Goal: Task Accomplishment & Management: Complete application form

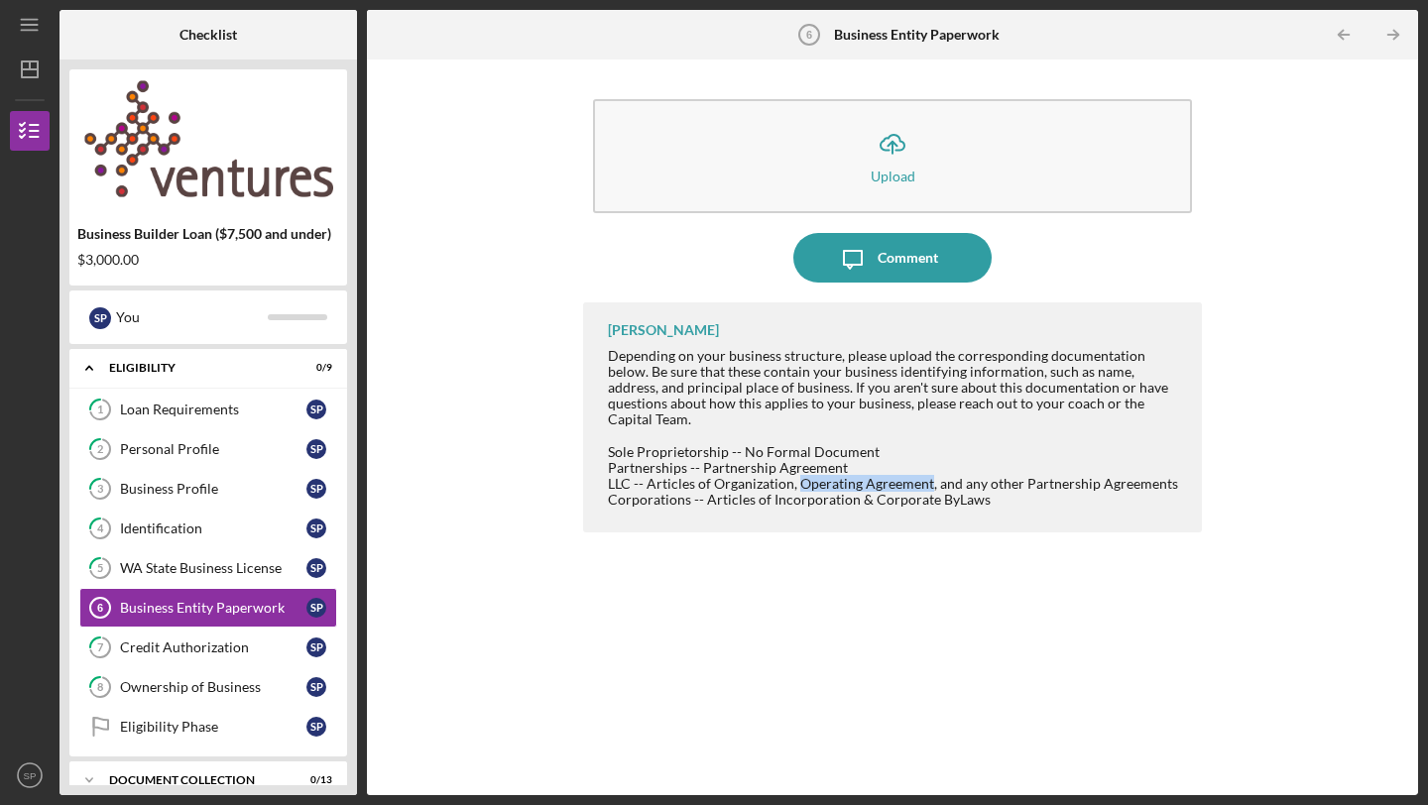
scroll to position [26, 0]
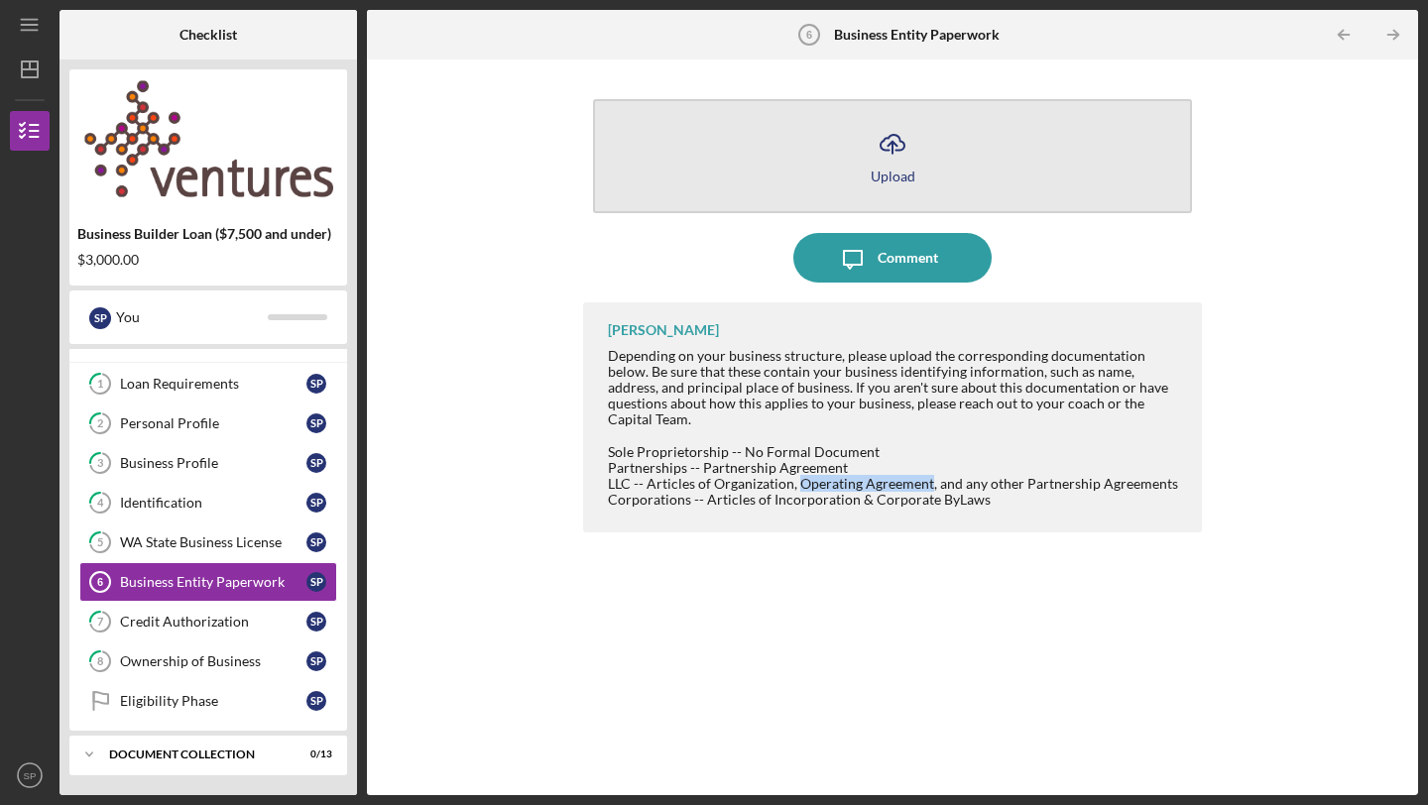
click at [913, 163] on icon "Icon/Upload" at bounding box center [893, 144] width 50 height 50
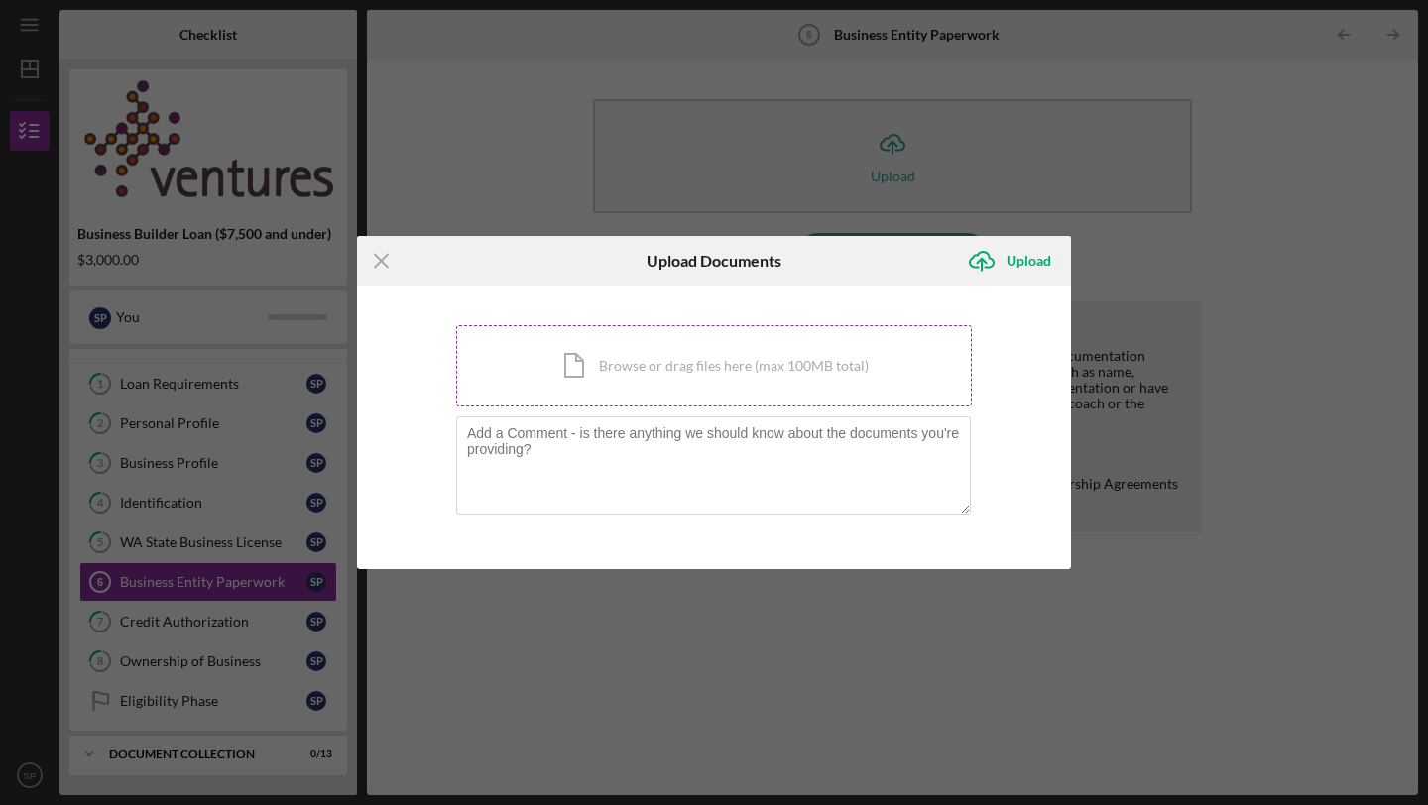
click at [594, 375] on div "Icon/Document Browse or drag files here (max 100MB total) Tap to choose files o…" at bounding box center [714, 365] width 516 height 81
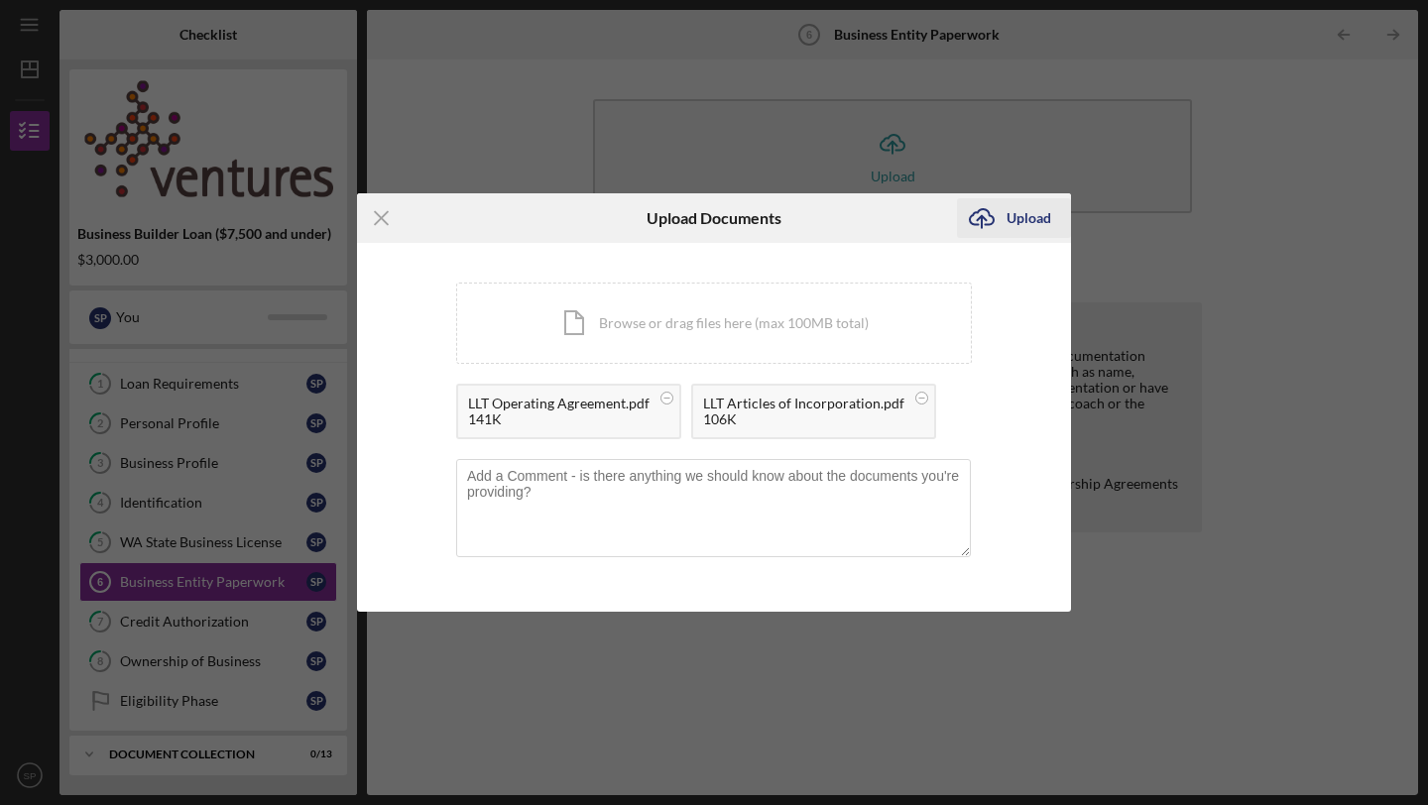
click at [1025, 225] on div "Upload" at bounding box center [1029, 218] width 45 height 40
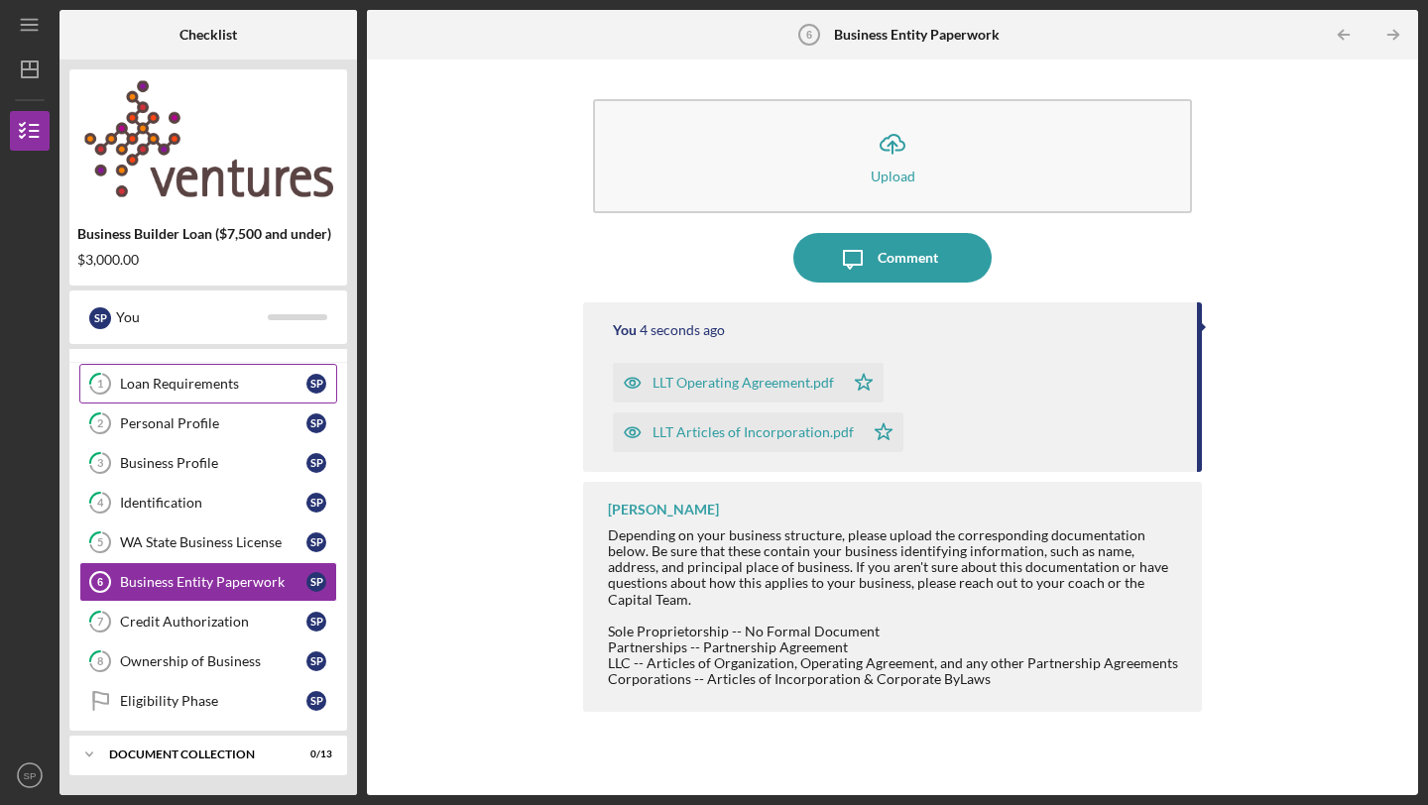
click at [172, 393] on link "1 Loan Requirements S P" at bounding box center [208, 384] width 258 height 40
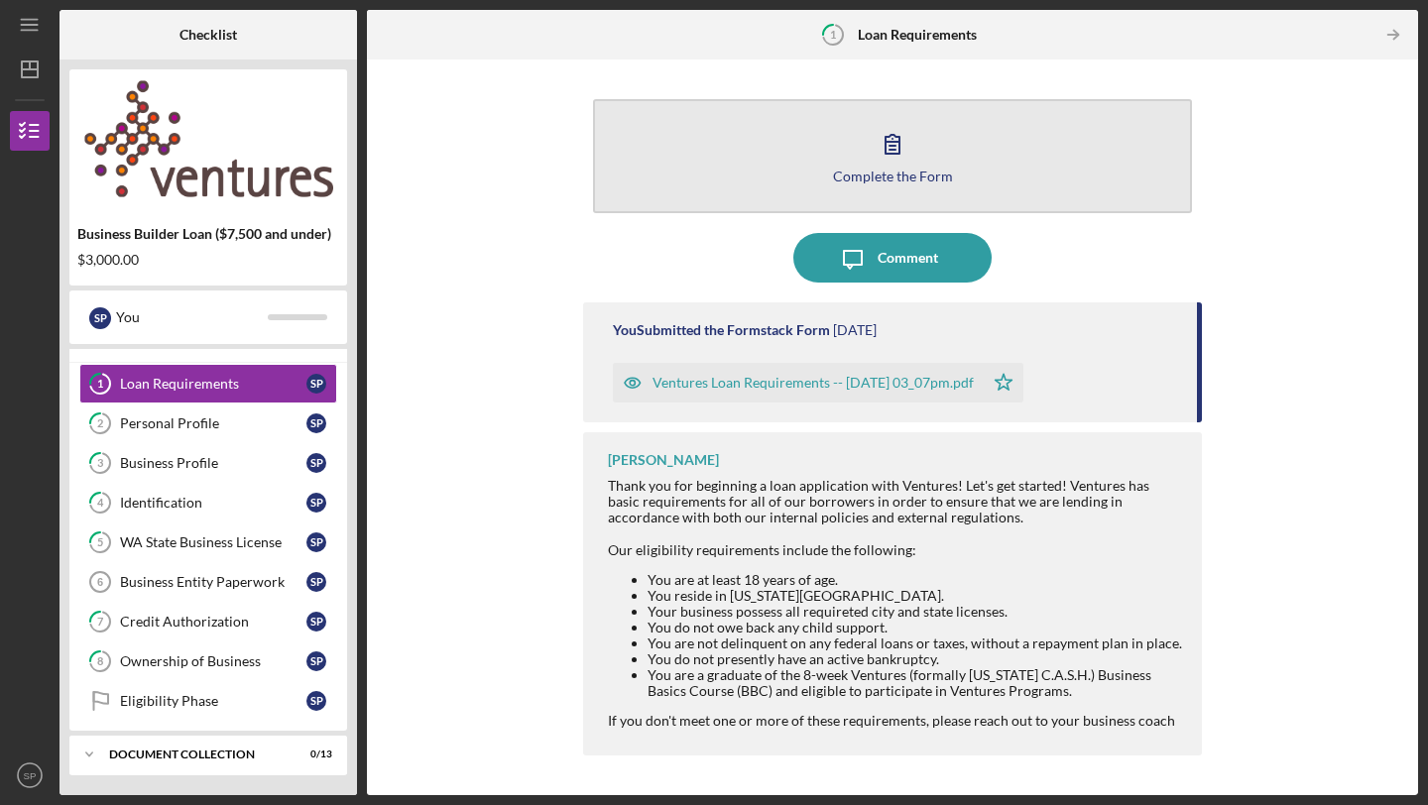
click at [952, 148] on button "Complete the Form Form" at bounding box center [892, 156] width 599 height 114
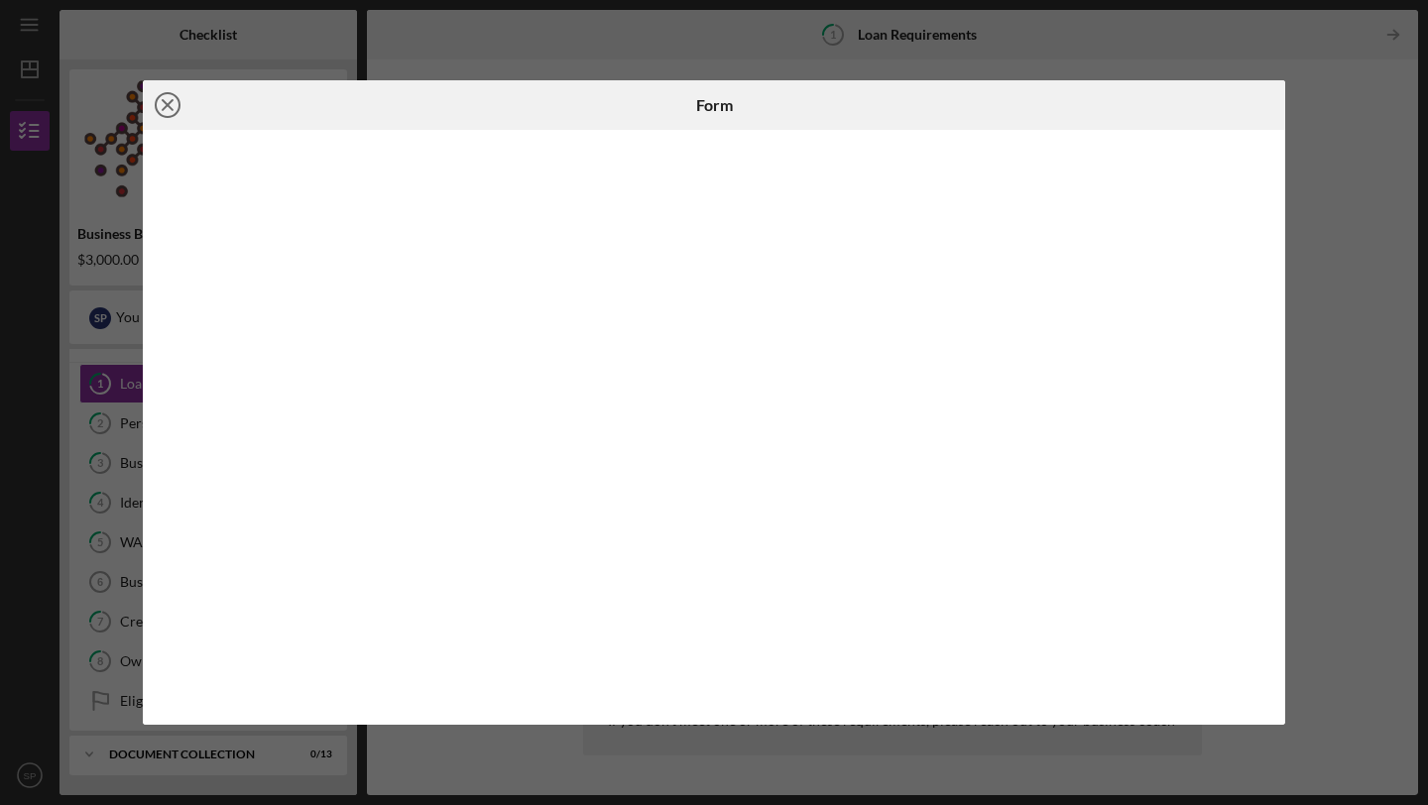
click at [172, 107] on icon "Icon/Close" at bounding box center [168, 105] width 50 height 50
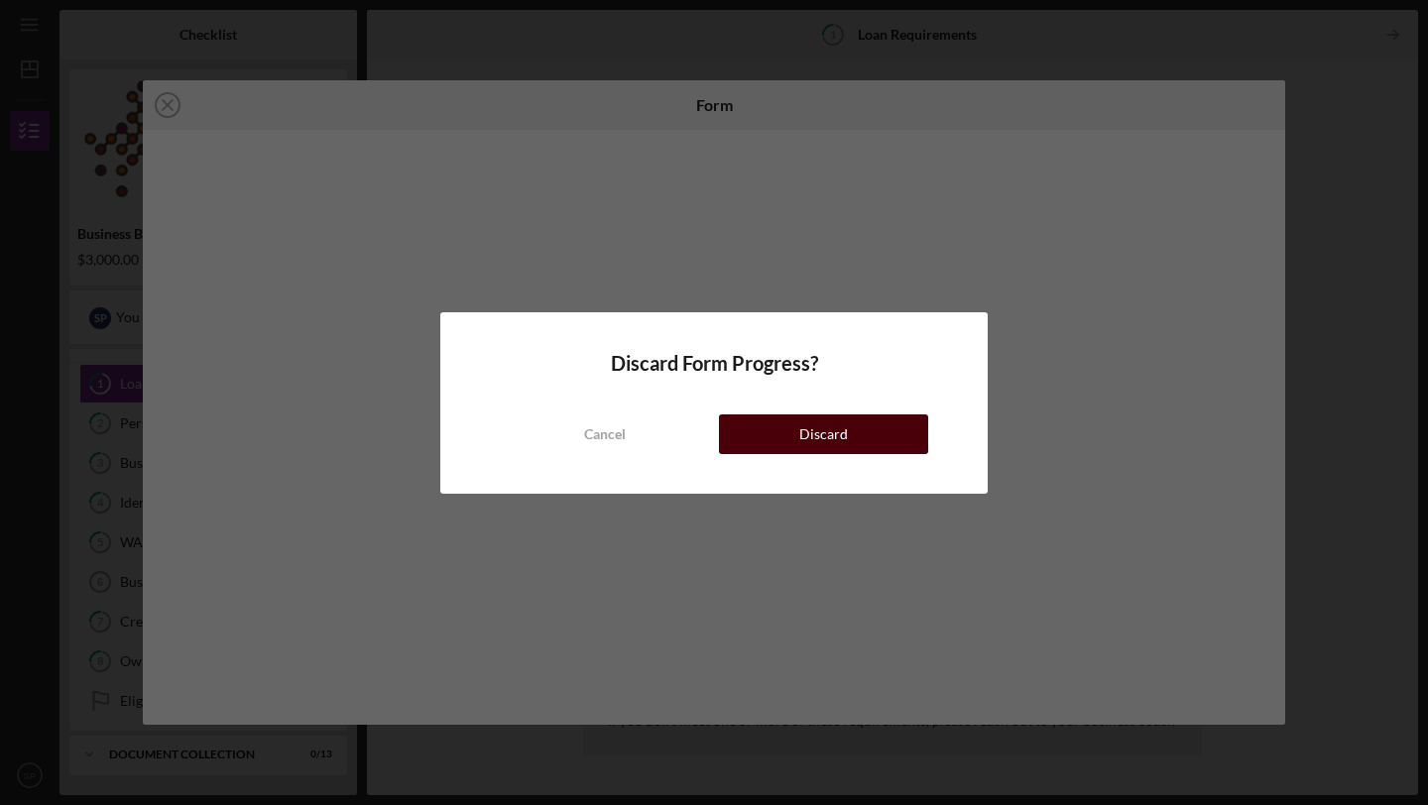
click at [775, 444] on button "Discard" at bounding box center [823, 435] width 209 height 40
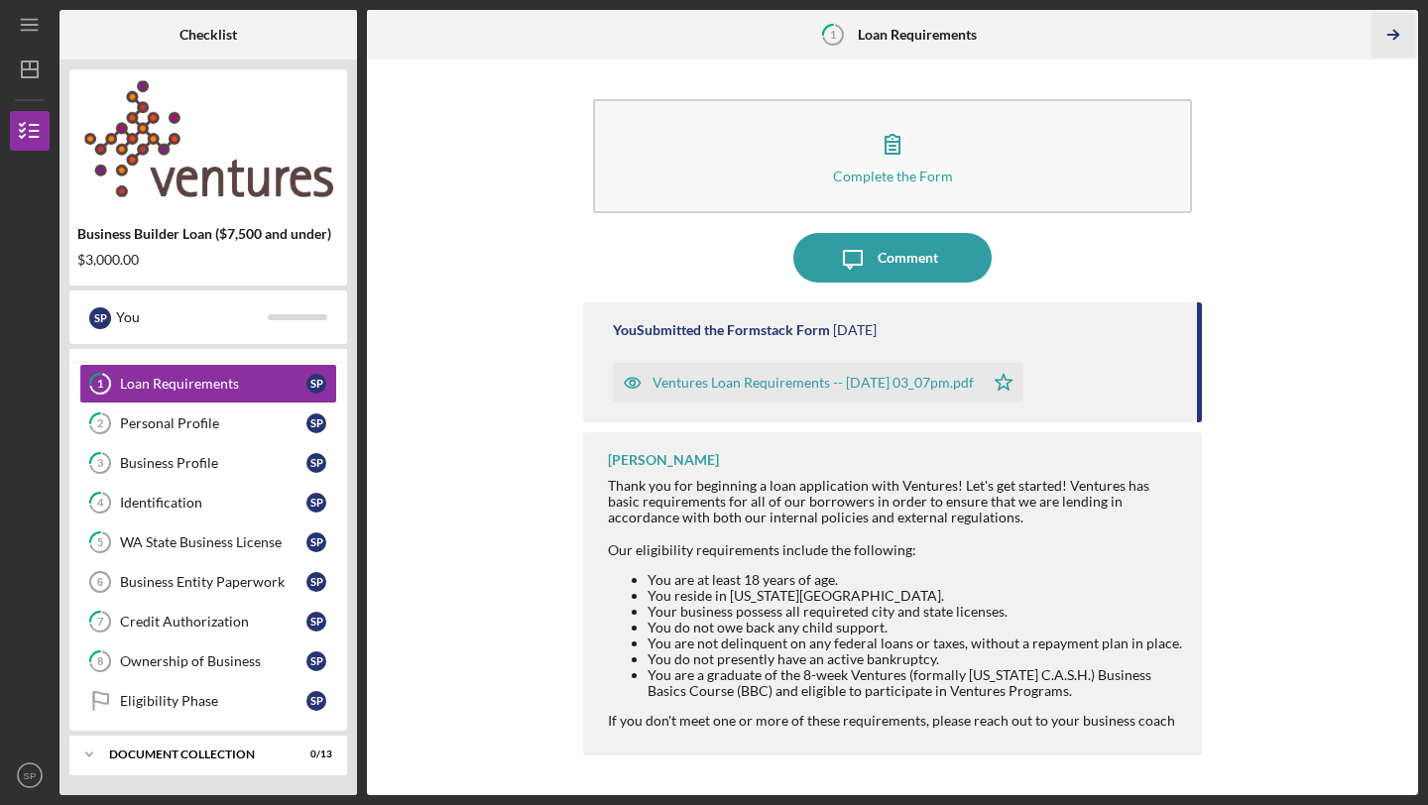
click at [1395, 37] on polyline "button" at bounding box center [1395, 35] width 5 height 9
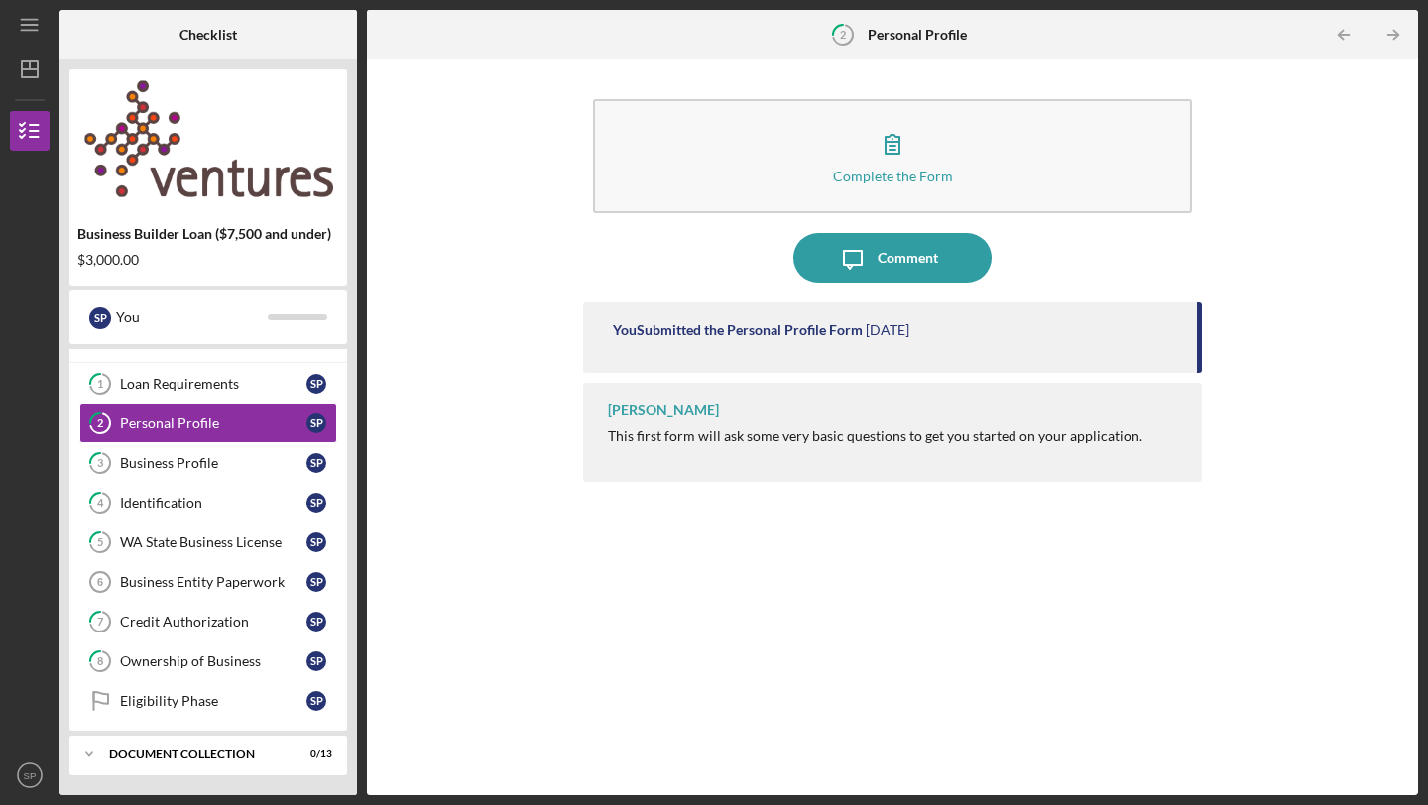
click at [1395, 37] on polyline "button" at bounding box center [1395, 35] width 5 height 9
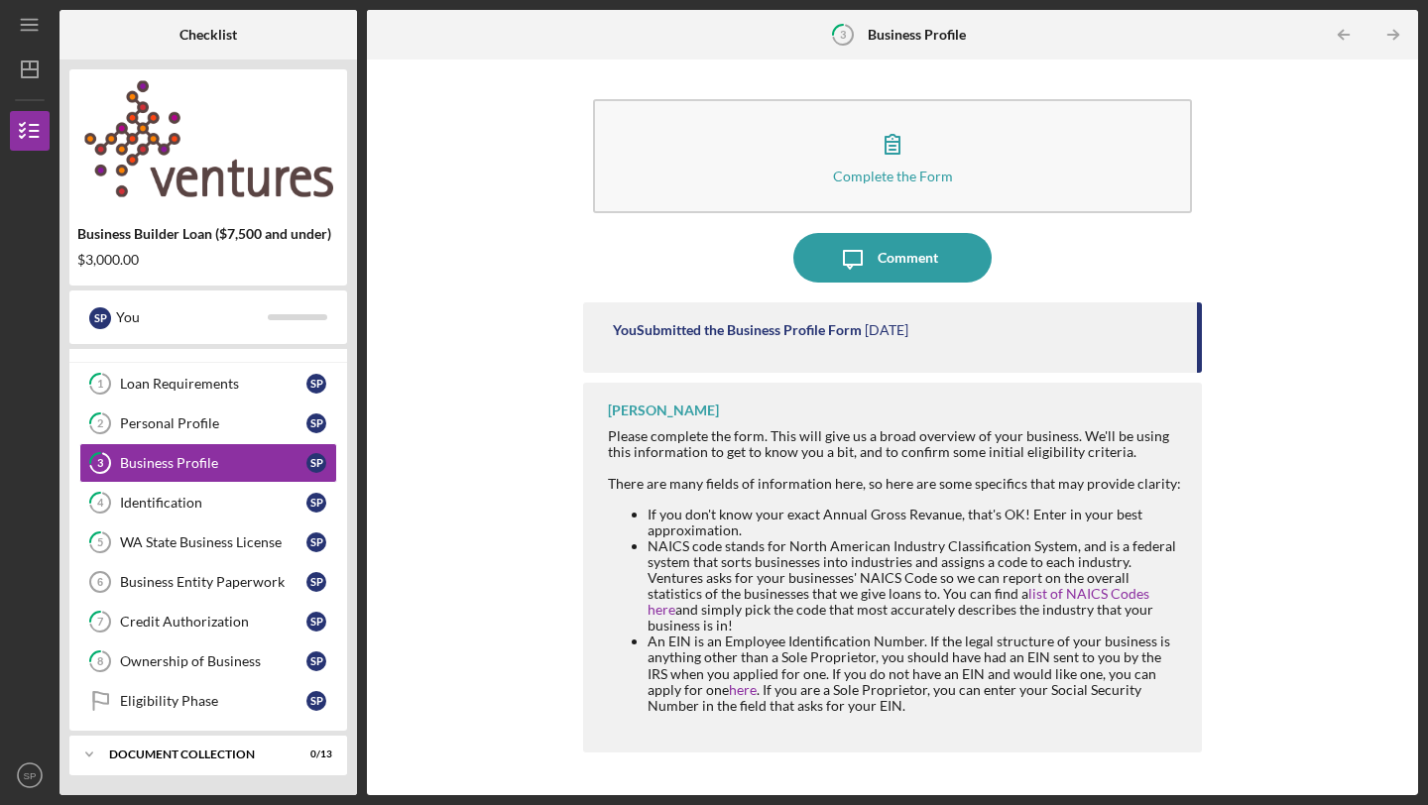
click at [1395, 37] on polyline "button" at bounding box center [1395, 35] width 5 height 9
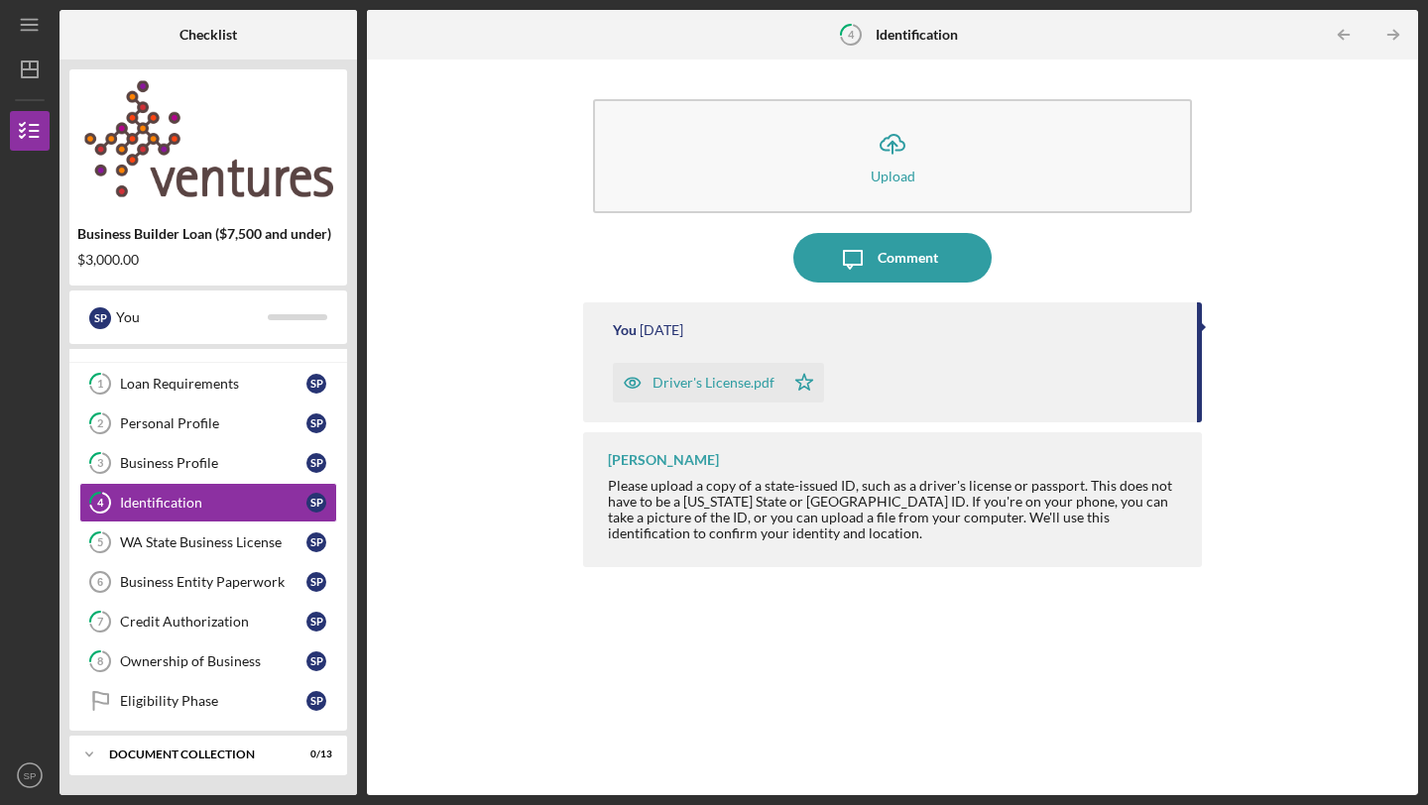
click at [1395, 37] on polyline "button" at bounding box center [1395, 35] width 5 height 9
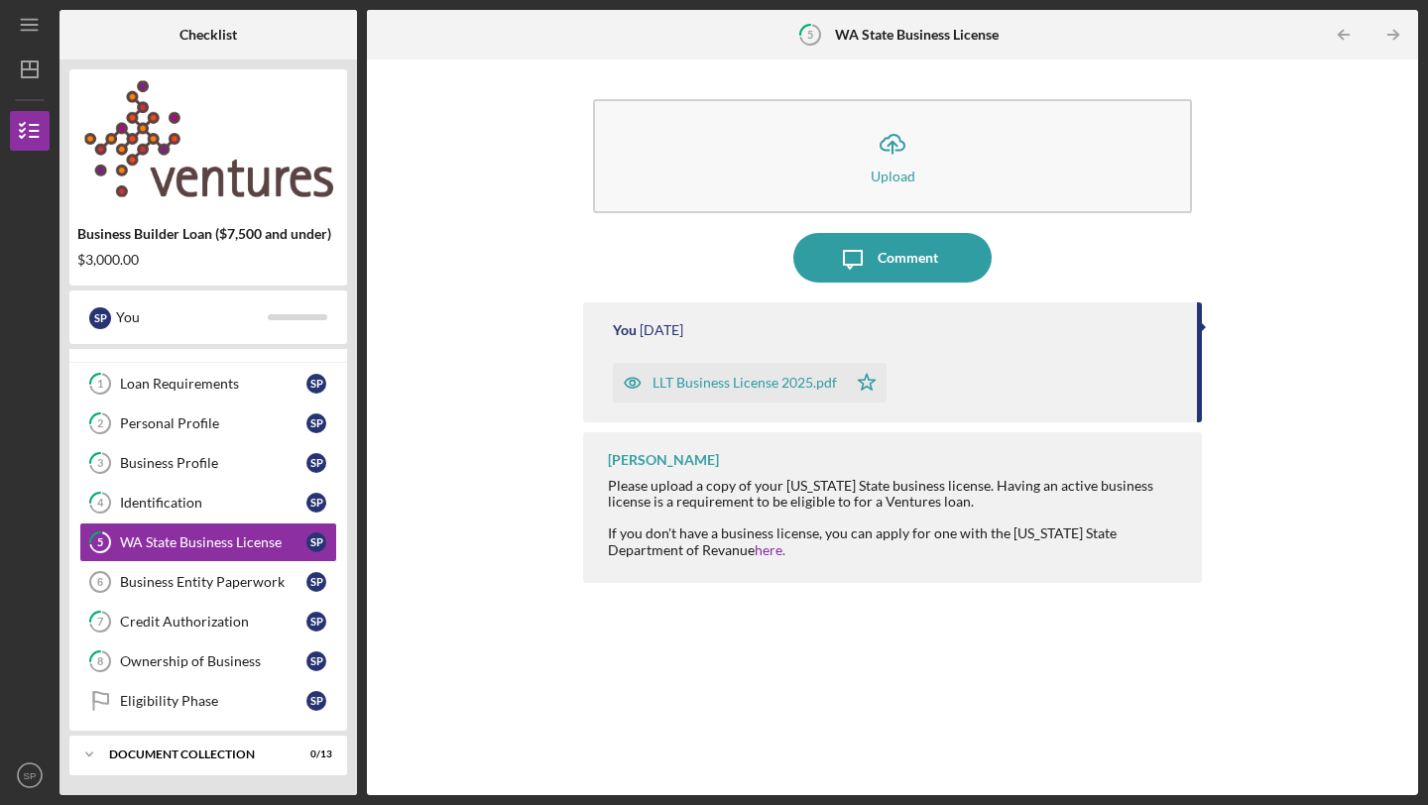
click at [1395, 37] on polyline "button" at bounding box center [1395, 35] width 5 height 9
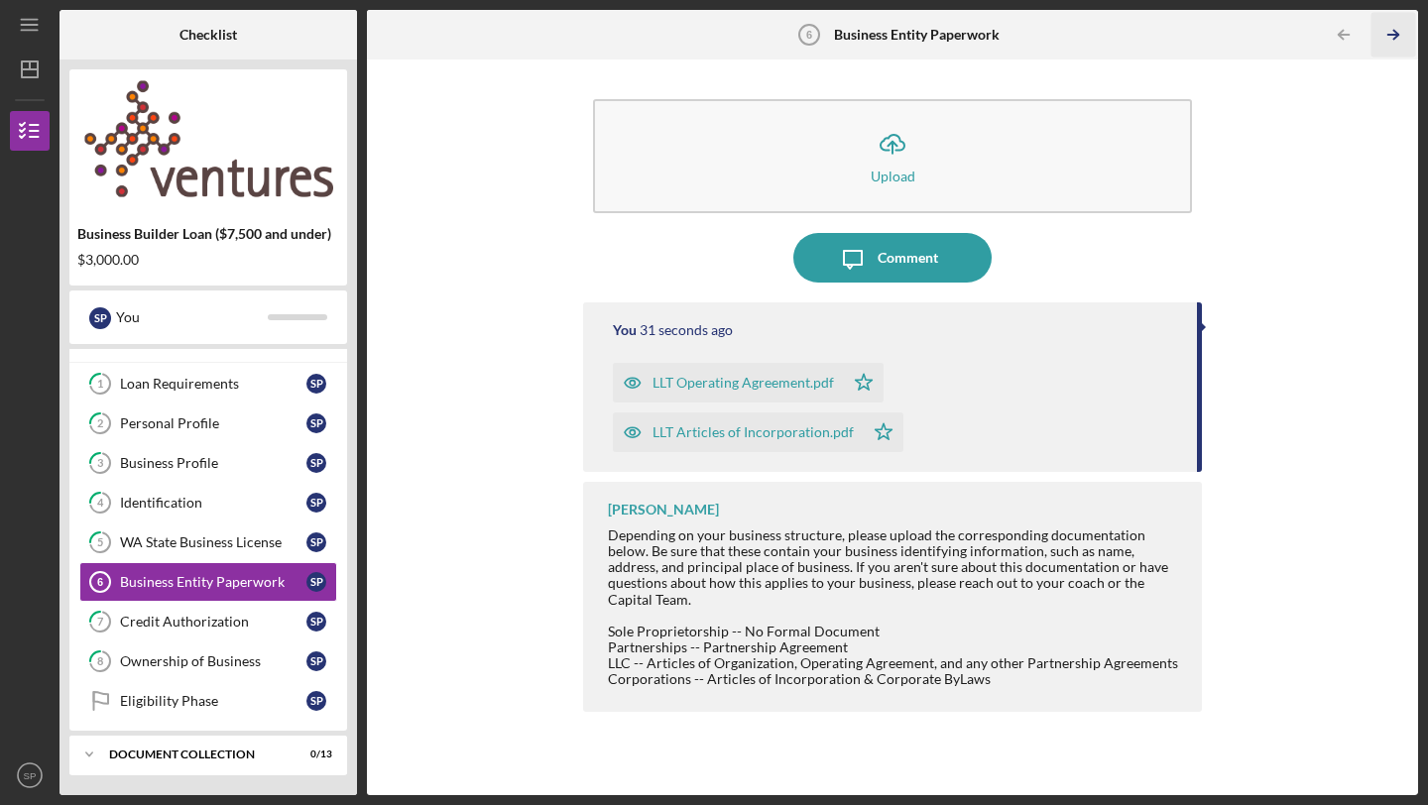
click at [1391, 36] on icon "Icon/Table Pagination Arrow" at bounding box center [1393, 35] width 45 height 45
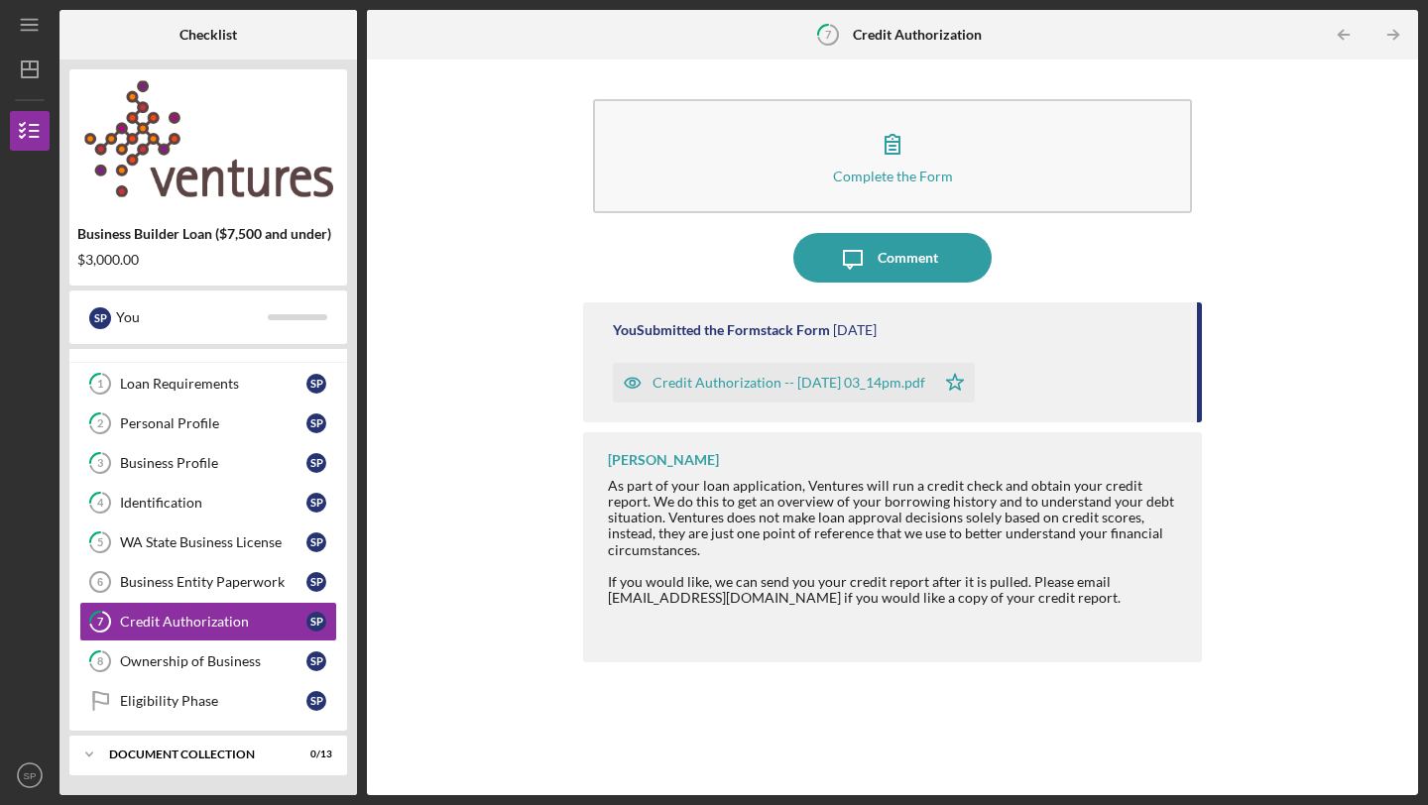
click at [1391, 36] on icon "Icon/Table Pagination Arrow" at bounding box center [1393, 35] width 45 height 45
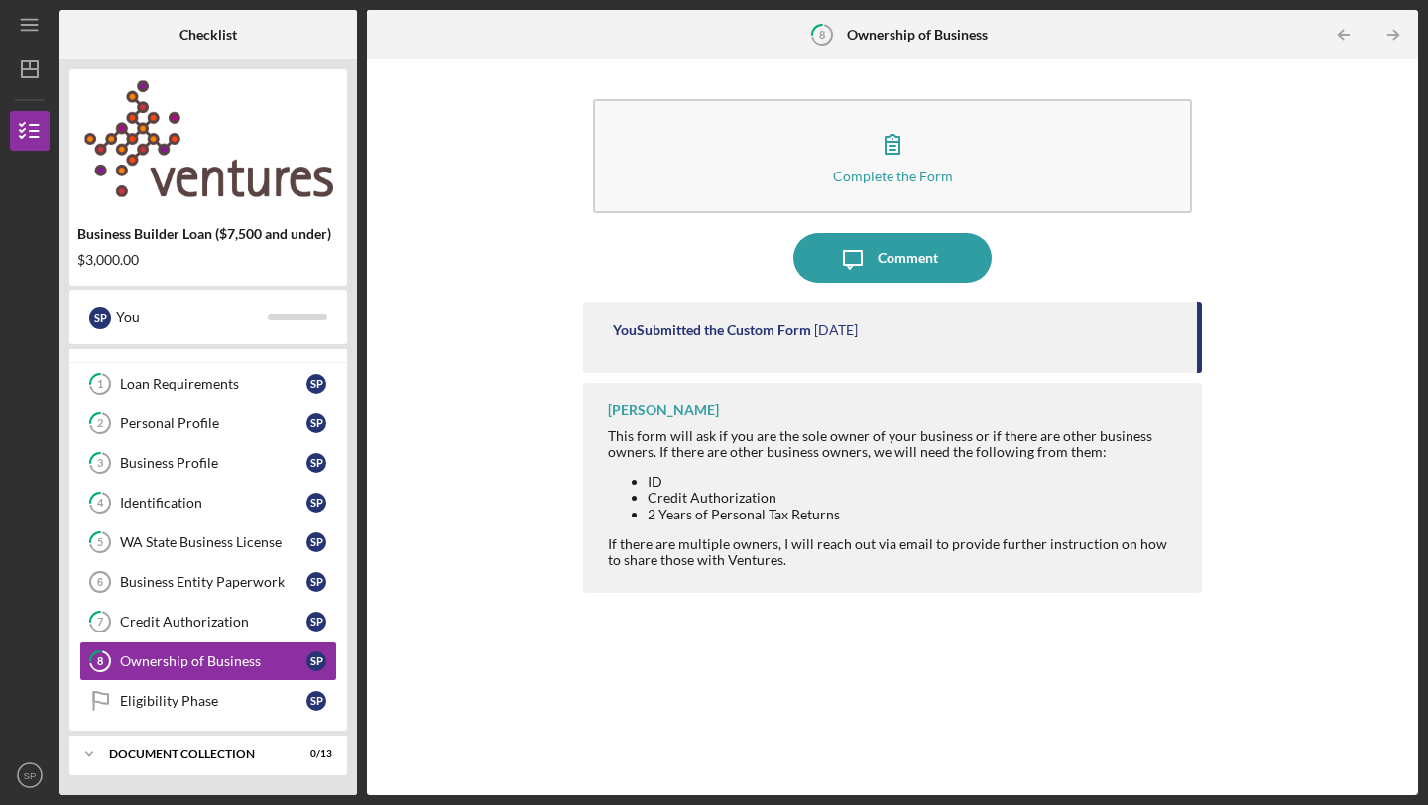
click at [1391, 36] on icon "Icon/Table Pagination Arrow" at bounding box center [1393, 35] width 45 height 45
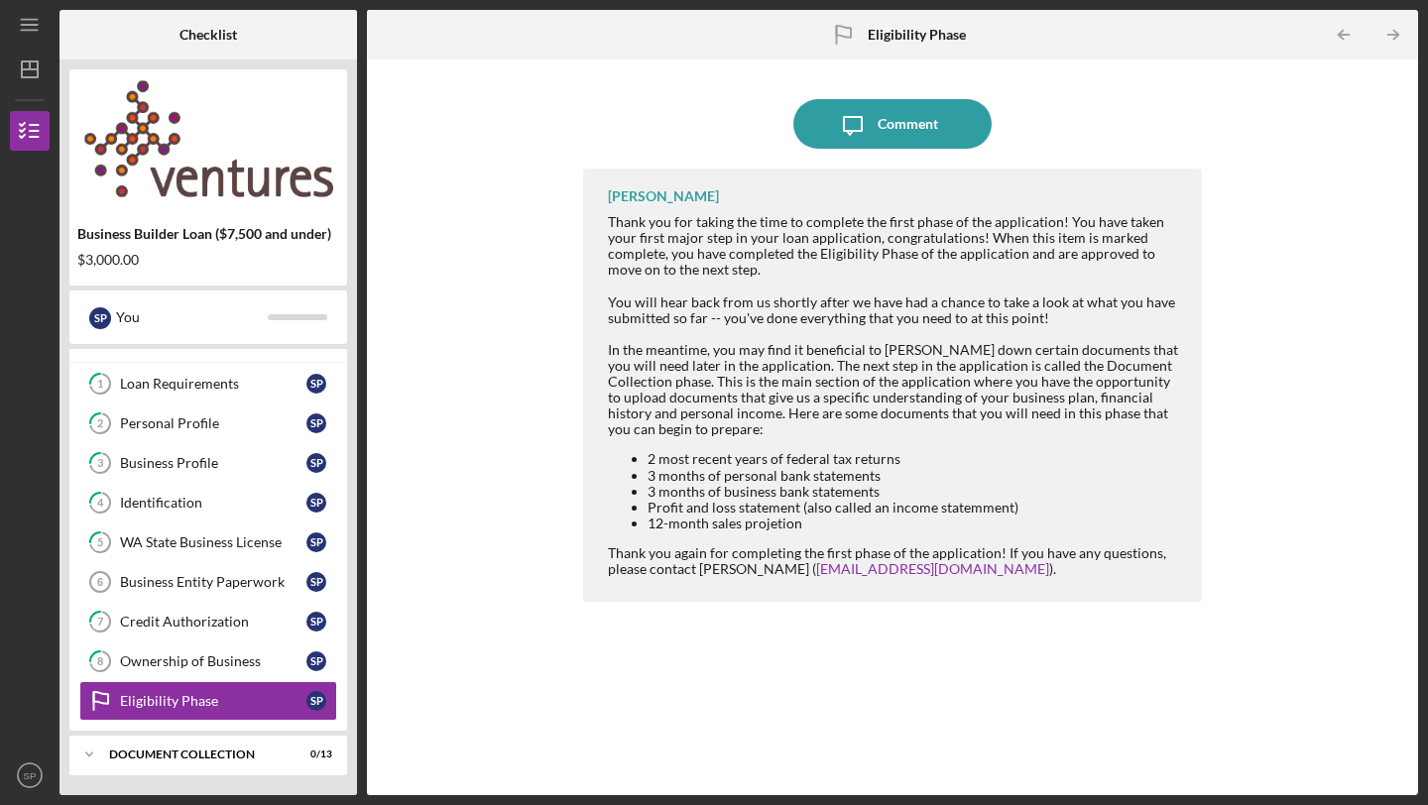
click at [1391, 36] on icon "Icon/Table Pagination Arrow" at bounding box center [1393, 35] width 45 height 45
